Goal: Task Accomplishment & Management: Complete application form

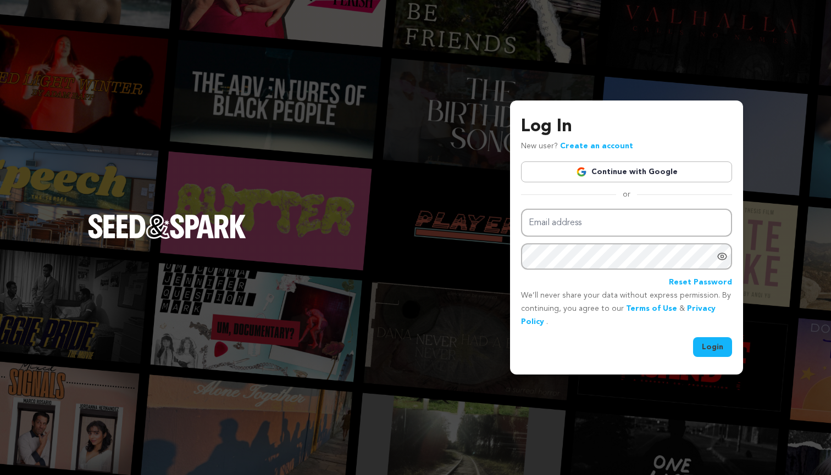
click at [623, 182] on link "Continue with Google" at bounding box center [626, 171] width 211 height 21
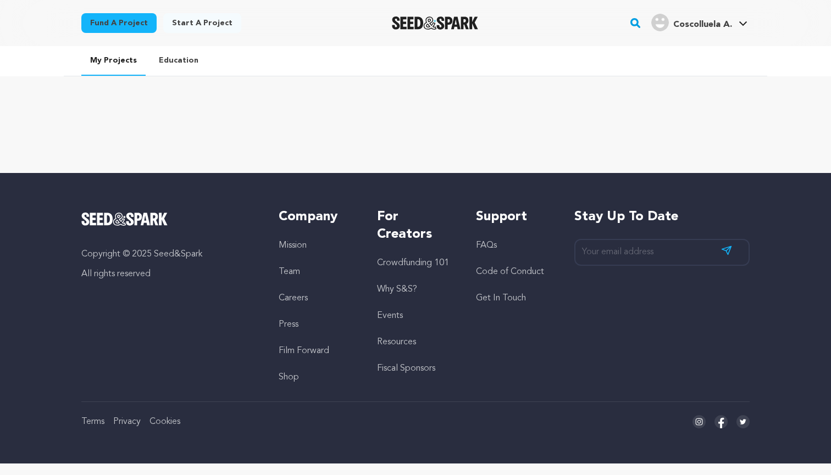
click at [174, 71] on link "Education" at bounding box center [178, 60] width 57 height 29
click at [163, 70] on link "Education" at bounding box center [178, 60] width 57 height 29
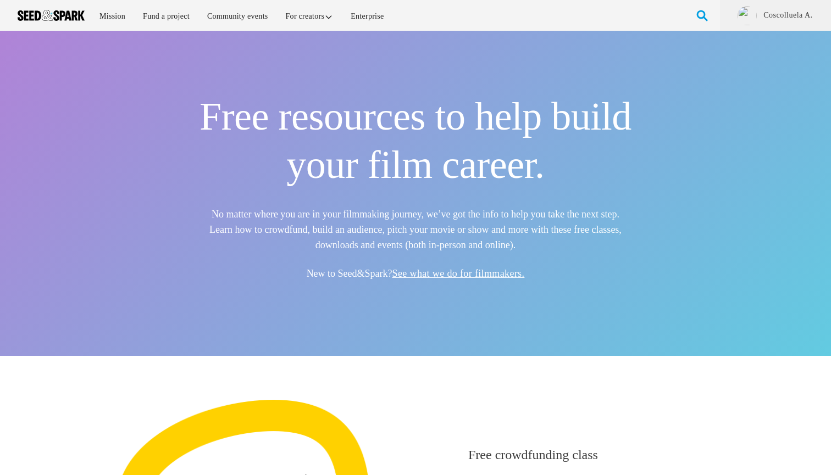
click at [55, 10] on img at bounding box center [51, 15] width 67 height 11
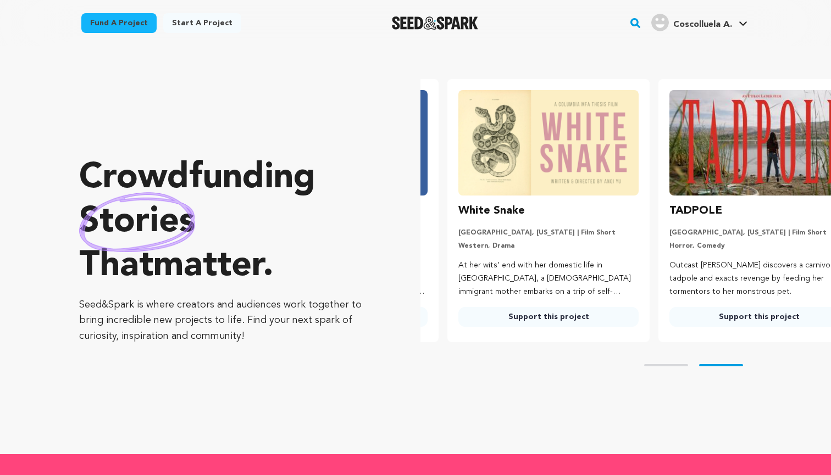
scroll to position [0, 220]
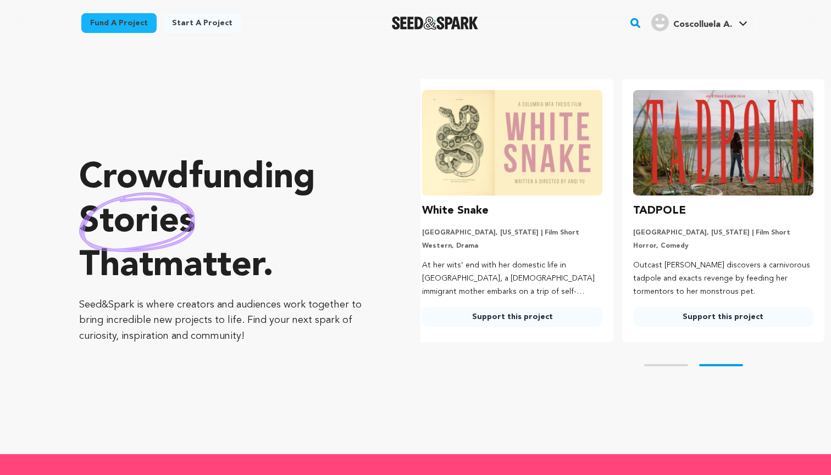
click at [190, 18] on link "Start a project" at bounding box center [202, 23] width 78 height 20
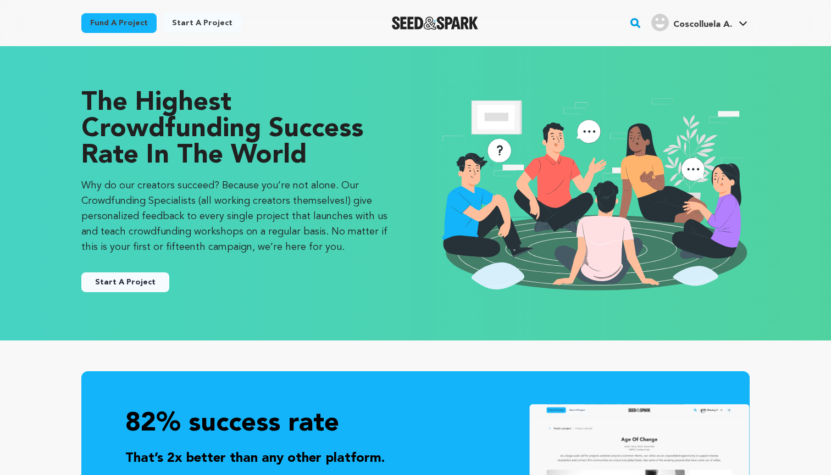
click at [140, 281] on button "Start A Project" at bounding box center [125, 282] width 88 height 20
